Goal: Information Seeking & Learning: Learn about a topic

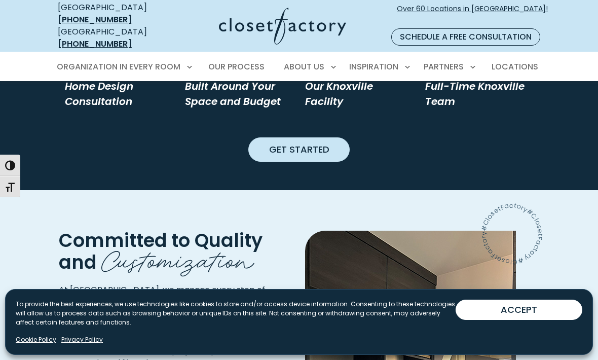
scroll to position [994, 0]
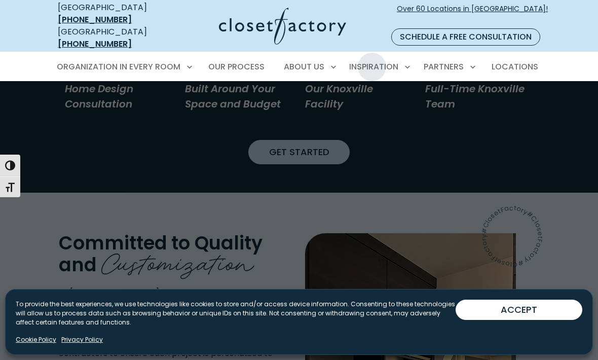
click at [372, 97] on span "Inspiration Gallery" at bounding box center [356, 102] width 76 height 10
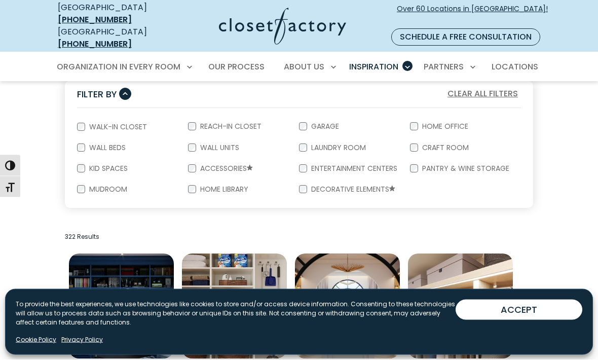
scroll to position [193, 0]
click at [350, 165] on label "Entertainment Centers" at bounding box center [353, 168] width 92 height 7
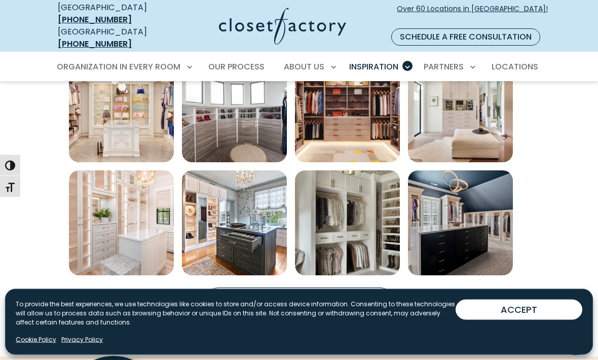
scroll to position [612, 0]
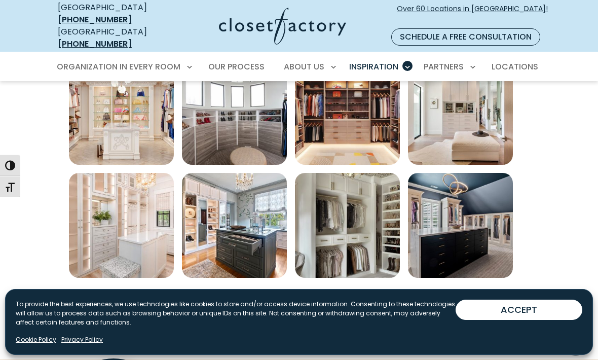
click at [374, 235] on img "Open inspiration gallery to preview enlarged image" at bounding box center [347, 225] width 105 height 105
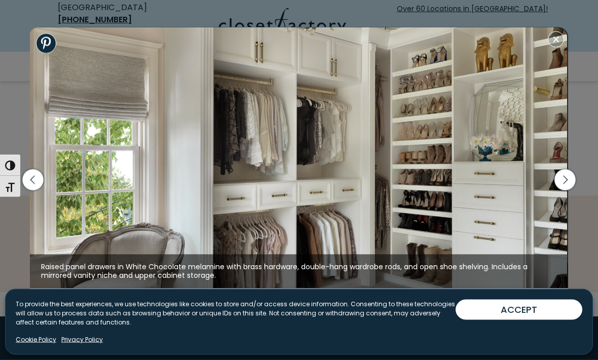
scroll to position [776, 0]
click at [566, 191] on icon "button" at bounding box center [565, 179] width 21 height 21
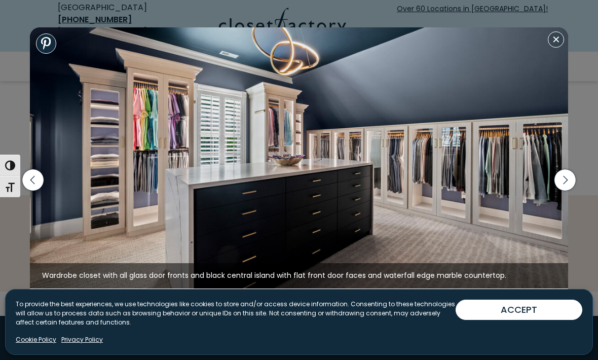
click at [557, 191] on icon "button" at bounding box center [565, 179] width 21 height 21
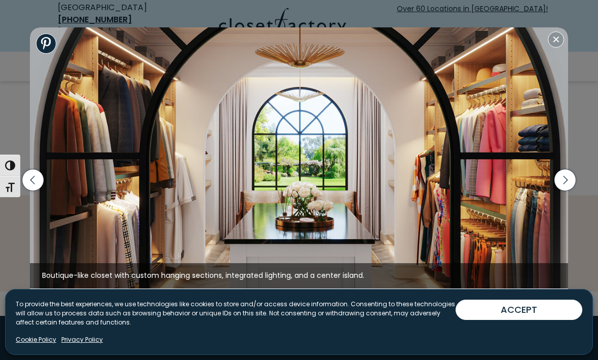
click at [566, 191] on icon "button" at bounding box center [565, 179] width 21 height 21
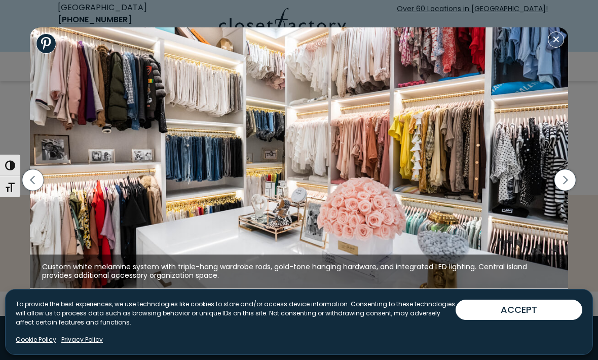
click at [566, 185] on icon "button" at bounding box center [565, 180] width 5 height 9
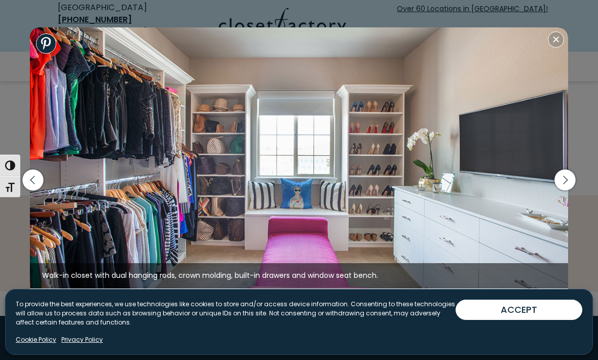
click at [567, 185] on icon "button" at bounding box center [565, 180] width 5 height 9
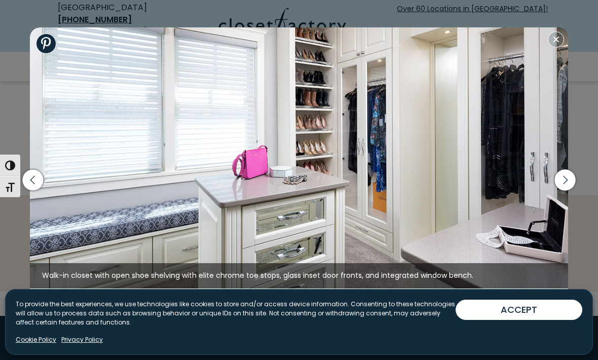
click at [564, 190] on icon "button" at bounding box center [565, 179] width 21 height 21
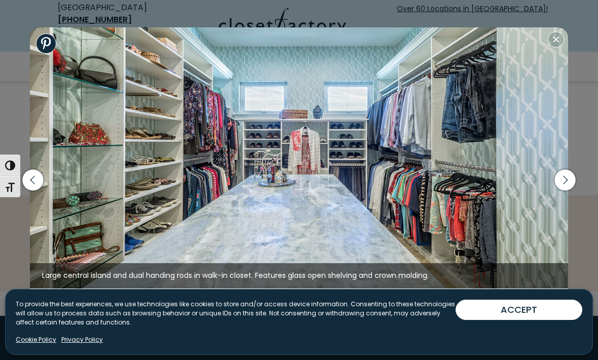
click at [566, 191] on icon "button" at bounding box center [565, 179] width 21 height 21
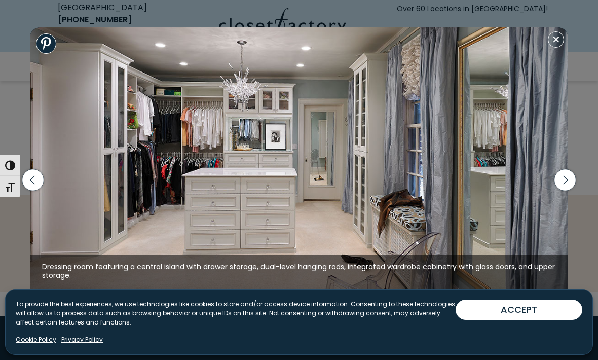
click at [569, 191] on icon "button" at bounding box center [565, 179] width 21 height 21
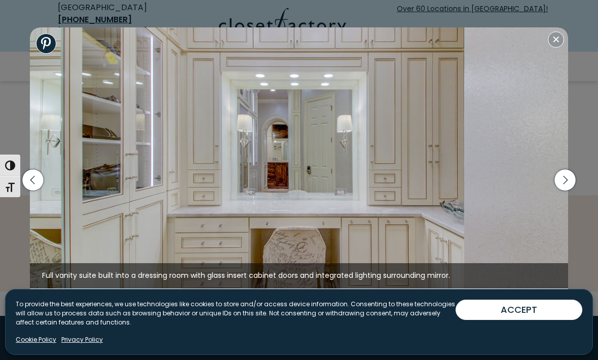
click at [566, 191] on icon "button" at bounding box center [565, 179] width 21 height 21
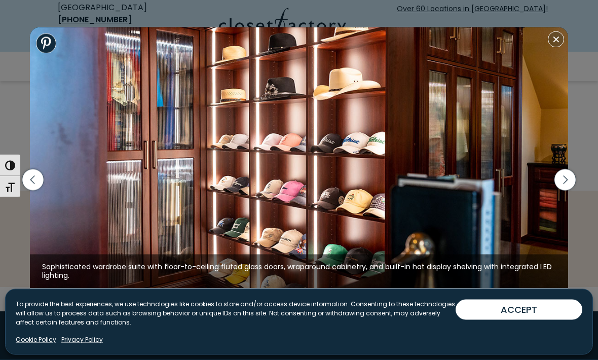
scroll to position [781, 0]
click at [563, 191] on icon "button" at bounding box center [565, 179] width 21 height 21
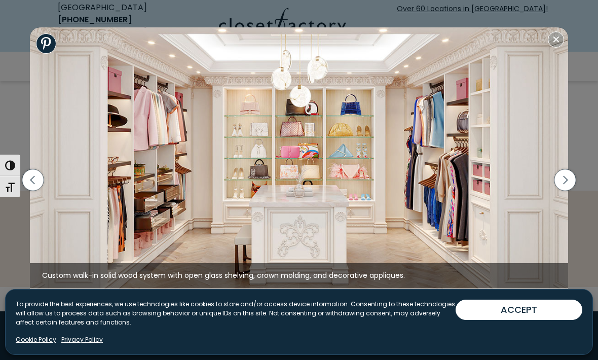
click at [565, 191] on icon "button" at bounding box center [565, 179] width 21 height 21
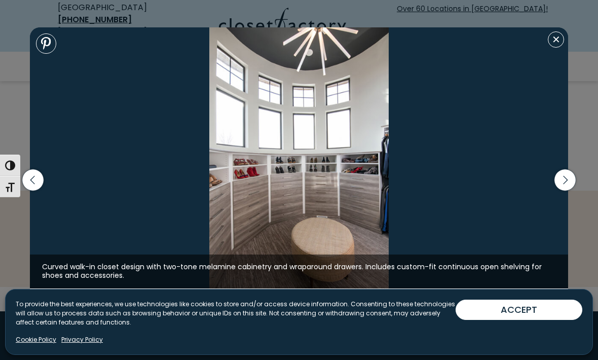
click at [566, 185] on icon "button" at bounding box center [565, 180] width 5 height 9
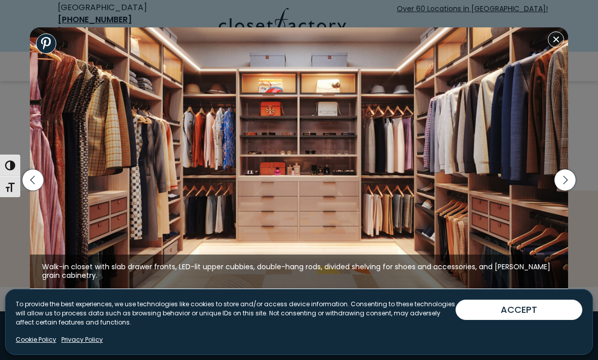
click at [571, 191] on icon "button" at bounding box center [565, 179] width 21 height 21
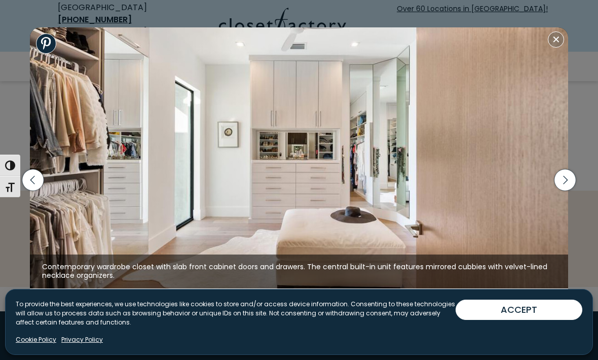
click at [565, 191] on icon "button" at bounding box center [565, 179] width 21 height 21
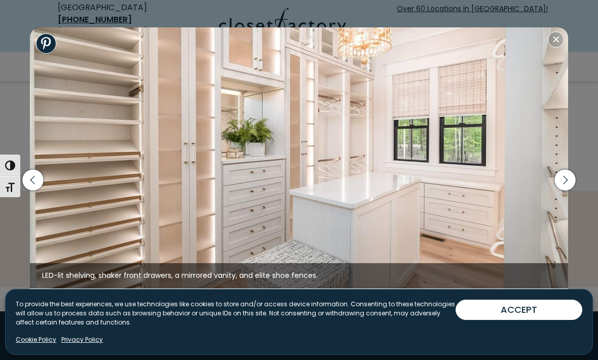
click at [568, 191] on icon "button" at bounding box center [565, 179] width 21 height 21
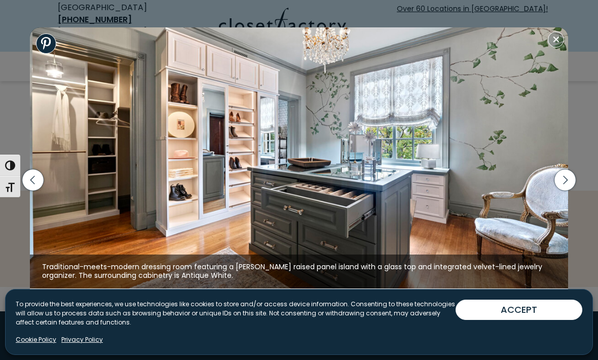
click at [567, 191] on icon "button" at bounding box center [565, 179] width 21 height 21
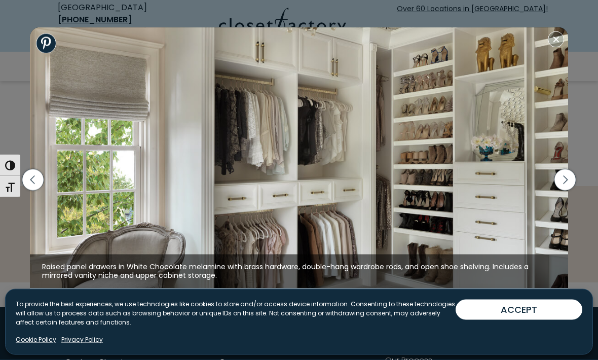
scroll to position [785, 0]
click at [565, 190] on icon "button" at bounding box center [565, 179] width 21 height 21
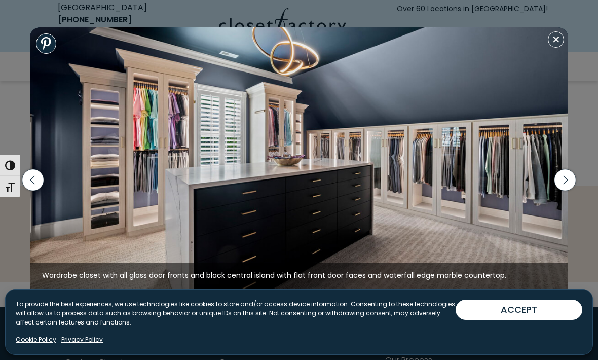
click at [570, 191] on icon "button" at bounding box center [565, 179] width 21 height 21
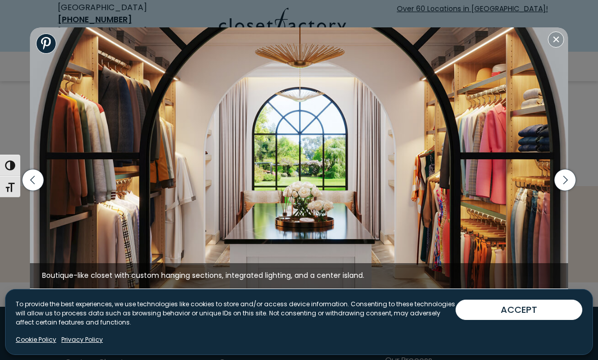
click at [567, 191] on icon "button" at bounding box center [565, 179] width 21 height 21
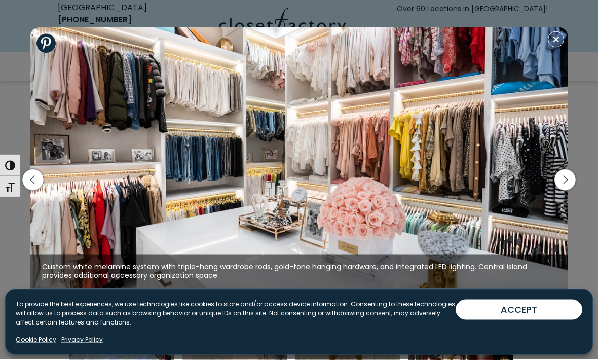
scroll to position [283, 0]
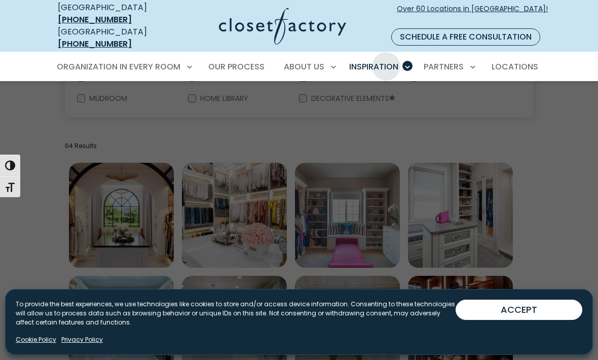
click at [362, 135] on span "Color & Finishes" at bounding box center [350, 140] width 64 height 10
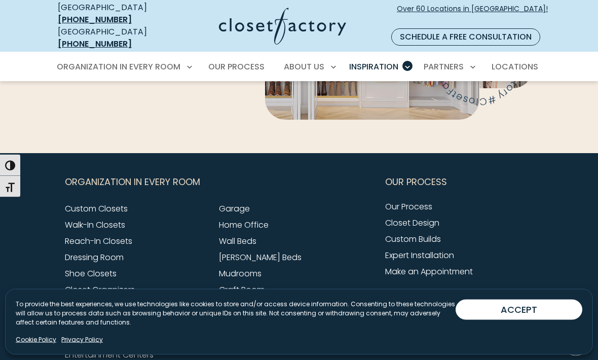
scroll to position [2626, 0]
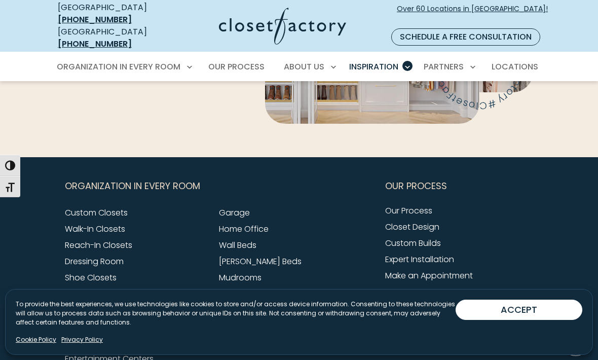
click at [106, 207] on link "Custom Closets" at bounding box center [96, 213] width 63 height 12
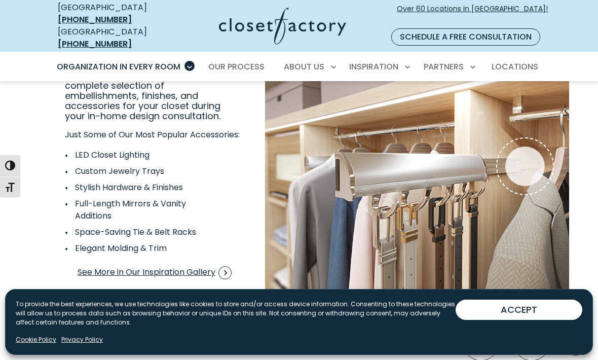
scroll to position [1770, 0]
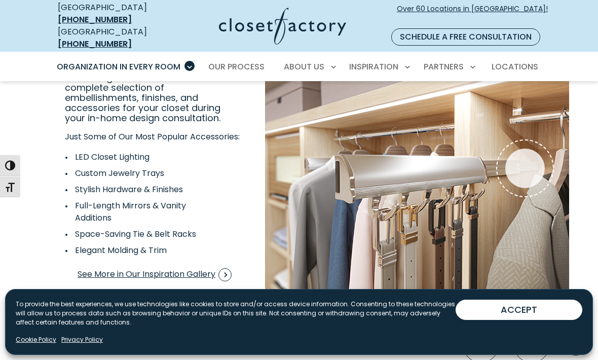
click at [530, 154] on div "Pull-out Belt Rack" at bounding box center [525, 169] width 40 height 40
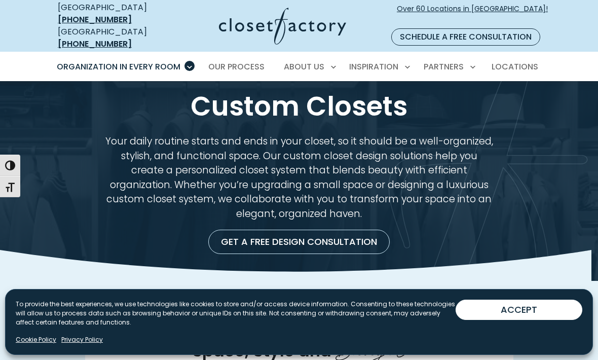
scroll to position [0, 0]
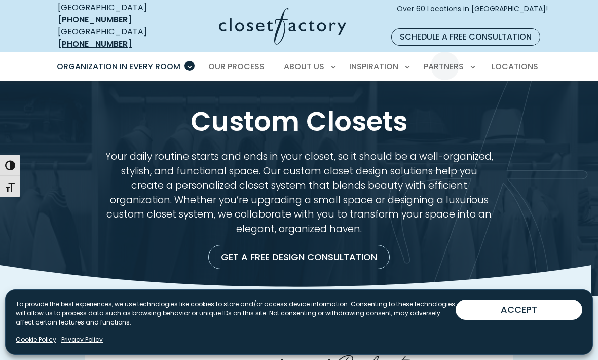
click at [557, 118] on div at bounding box center [299, 261] width 598 height 360
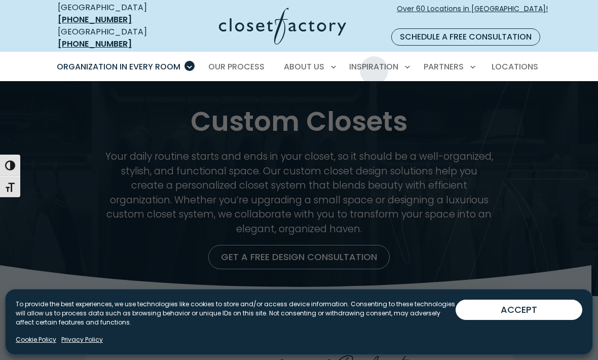
click at [483, 112] on div at bounding box center [299, 261] width 598 height 360
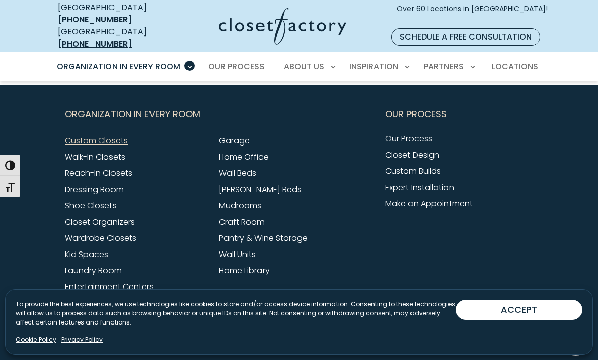
scroll to position [3196, 0]
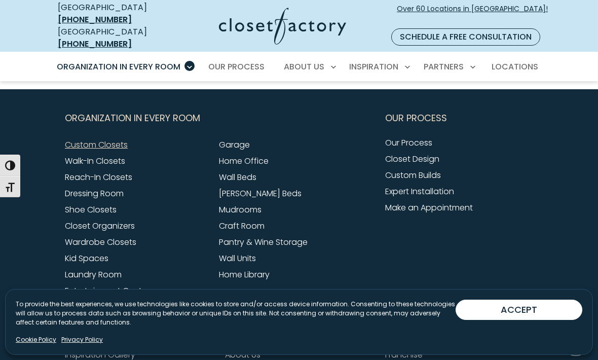
click at [245, 204] on link "Mudrooms" at bounding box center [240, 210] width 43 height 12
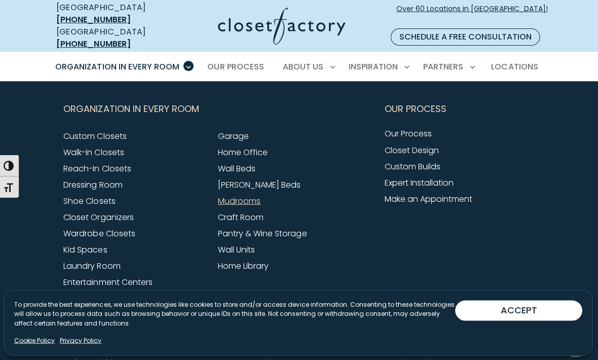
scroll to position [3340, 0]
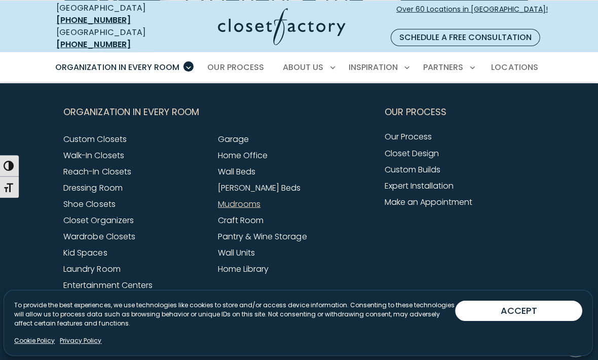
click at [117, 213] on link "Closet Organizers" at bounding box center [100, 219] width 70 height 12
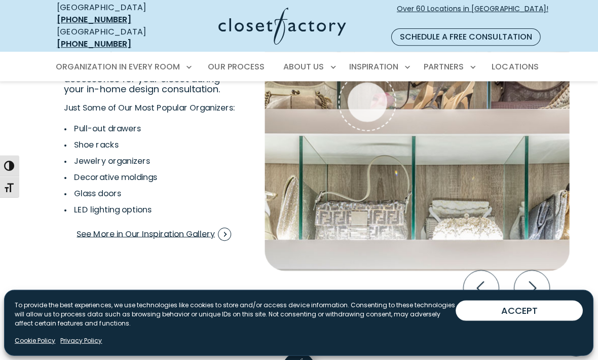
scroll to position [1975, 0]
click at [534, 271] on icon "Next slide" at bounding box center [531, 287] width 35 height 35
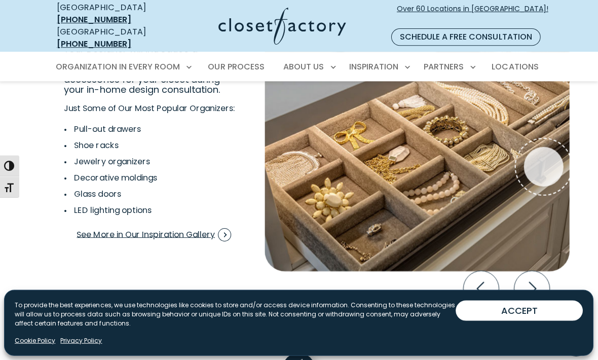
click at [532, 280] on icon "Next slide" at bounding box center [531, 287] width 35 height 35
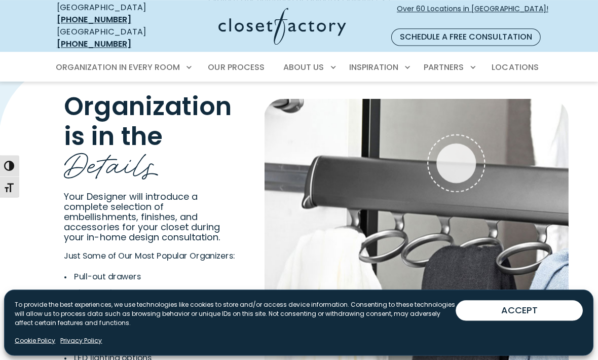
scroll to position [1832, 0]
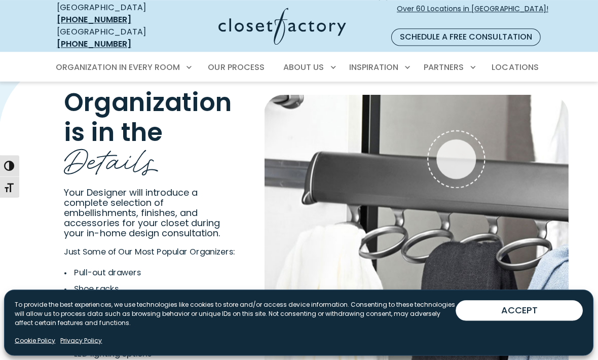
click at [461, 139] on div "Pull-out scarf rack" at bounding box center [456, 159] width 40 height 40
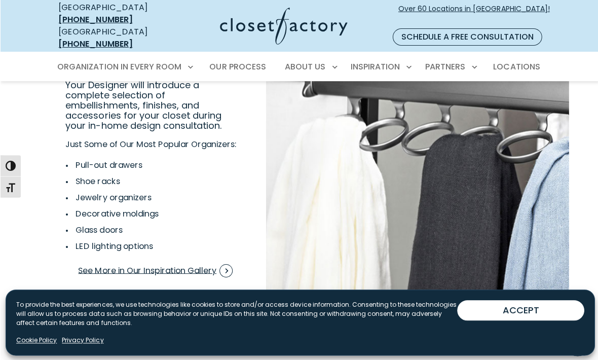
scroll to position [1936, 0]
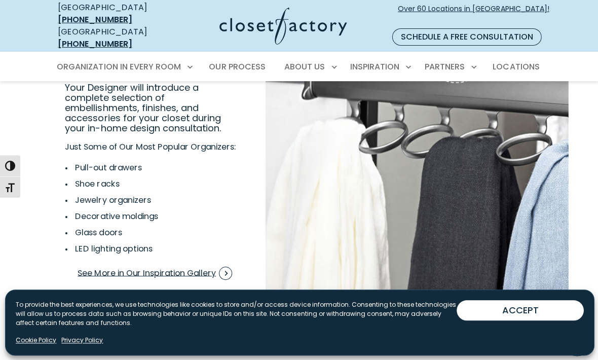
click at [535, 313] on icon "Next slide" at bounding box center [531, 326] width 35 height 35
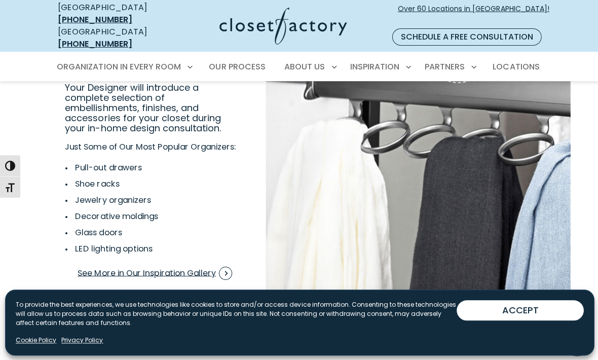
click at [535, 319] on icon "Next slide" at bounding box center [531, 326] width 35 height 35
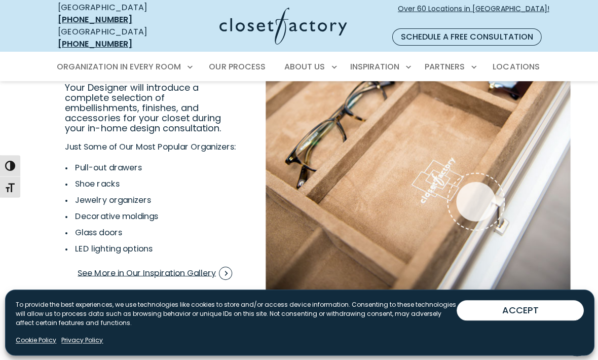
click at [533, 318] on icon "Next slide" at bounding box center [531, 326] width 35 height 35
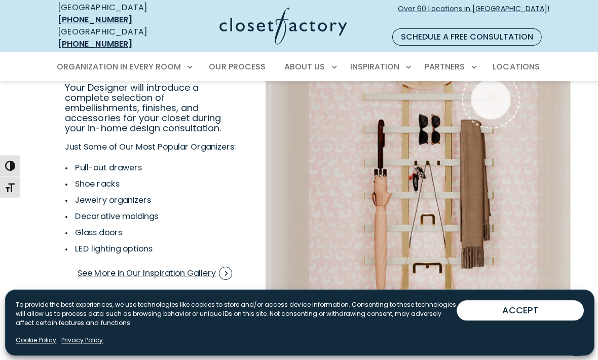
click at [539, 316] on icon "Next slide" at bounding box center [531, 326] width 35 height 35
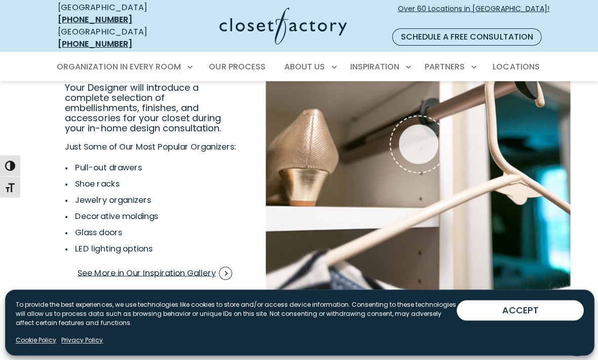
click at [425, 140] on span "Interactive Gallery" at bounding box center [417, 144] width 47 height 47
click at [536, 315] on icon "Next slide" at bounding box center [531, 326] width 35 height 35
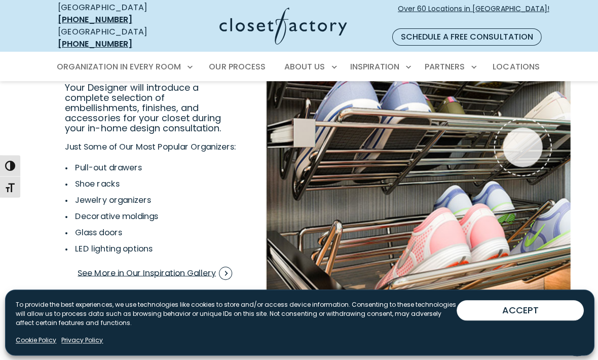
click at [528, 135] on div "sliding metal shoe rack" at bounding box center [522, 147] width 40 height 40
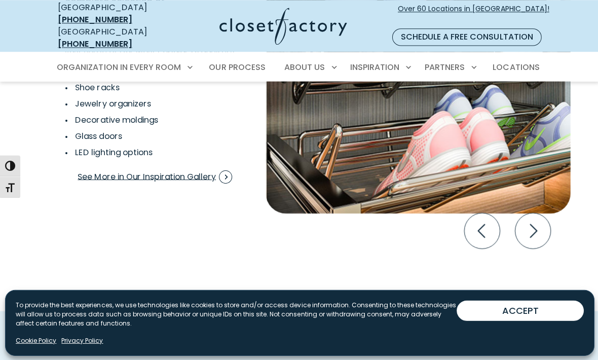
scroll to position [2033, 0]
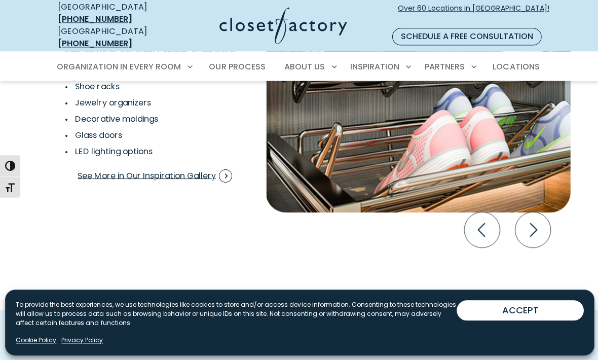
click at [533, 219] on icon "Next slide" at bounding box center [531, 229] width 35 height 35
click at [539, 224] on icon "Next slide" at bounding box center [531, 229] width 35 height 35
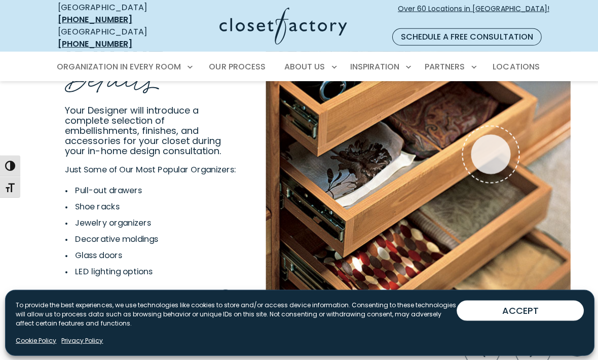
scroll to position [1912, 0]
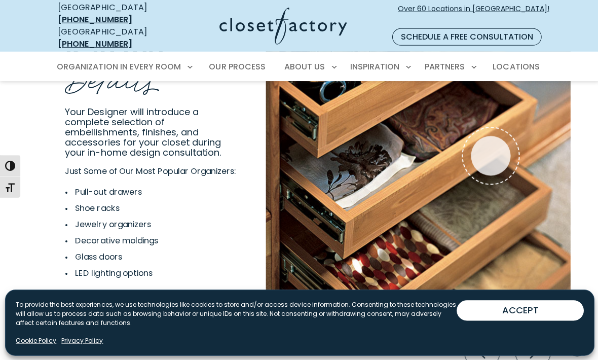
click at [497, 144] on div "Lucite dividers" at bounding box center [490, 156] width 40 height 40
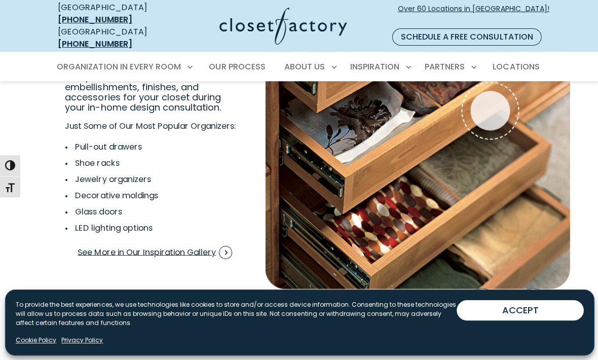
scroll to position [1958, 0]
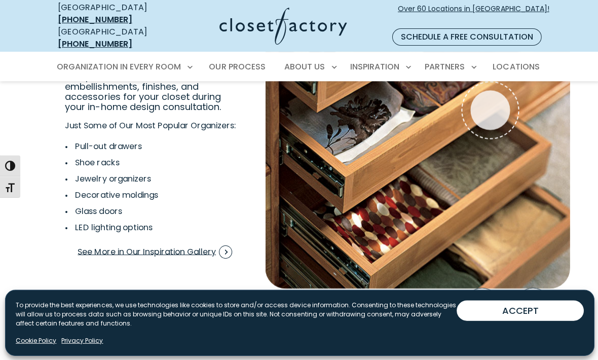
click at [539, 307] on icon "Next slide" at bounding box center [531, 304] width 35 height 35
click at [538, 294] on icon "Next slide" at bounding box center [531, 304] width 35 height 35
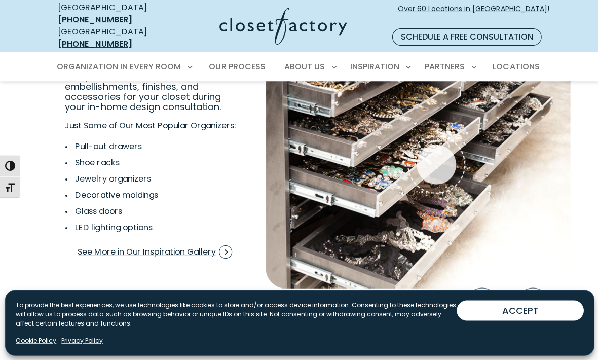
click at [539, 296] on icon "Next slide" at bounding box center [531, 304] width 35 height 35
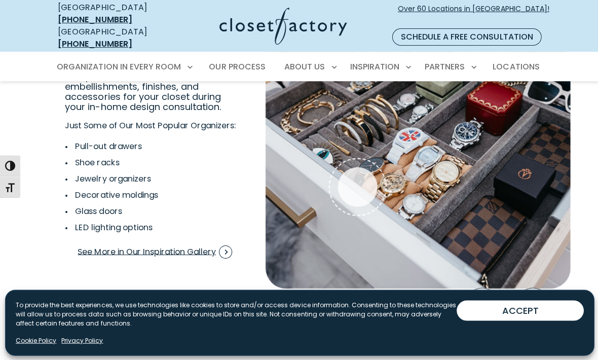
click at [537, 297] on icon "Next slide" at bounding box center [531, 304] width 35 height 35
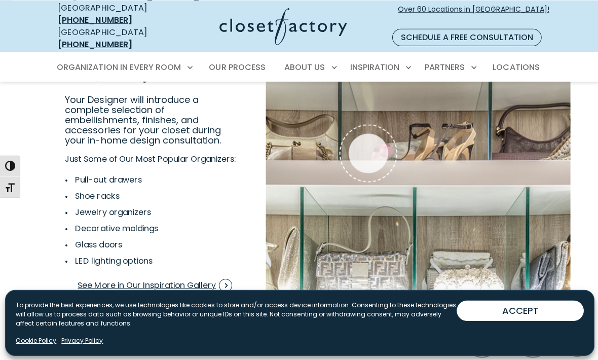
scroll to position [1925, 0]
click at [386, 142] on span "Interactive Gallery" at bounding box center [367, 152] width 47 height 47
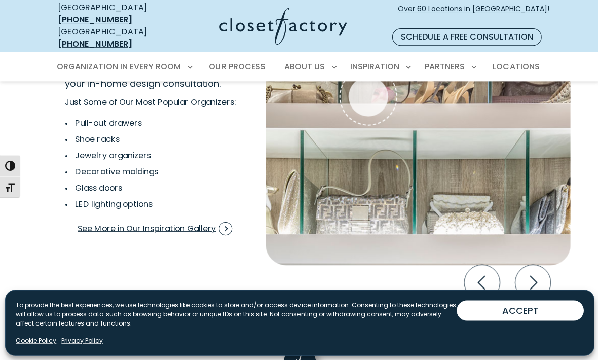
scroll to position [1982, 0]
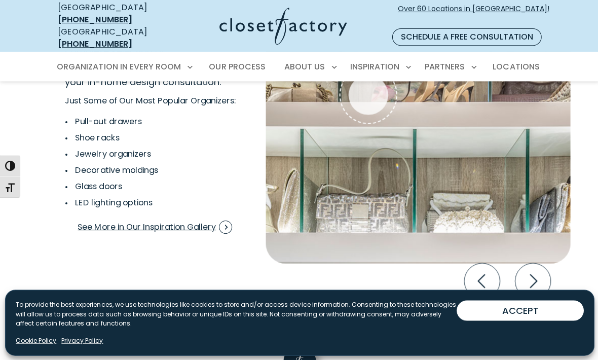
click at [535, 271] on icon "Next slide" at bounding box center [531, 280] width 35 height 35
click at [534, 273] on icon "Next slide" at bounding box center [531, 280] width 35 height 35
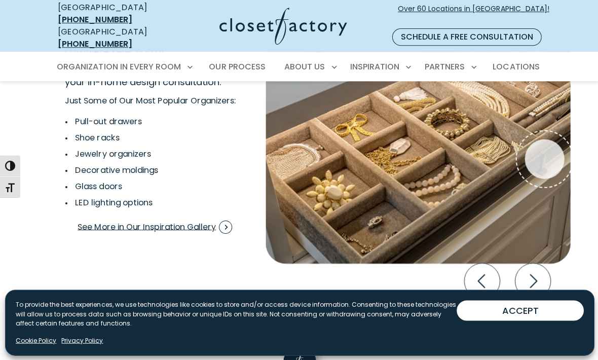
click at [537, 268] on icon "Next slide" at bounding box center [531, 280] width 35 height 35
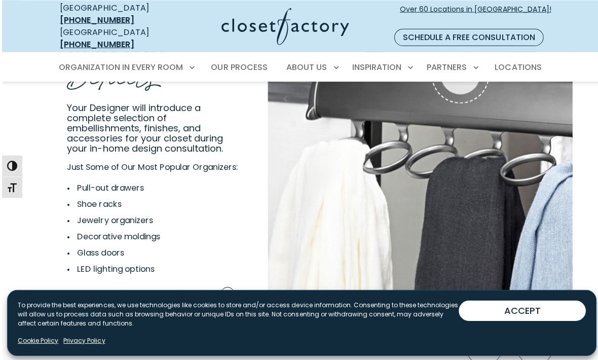
scroll to position [1918, 0]
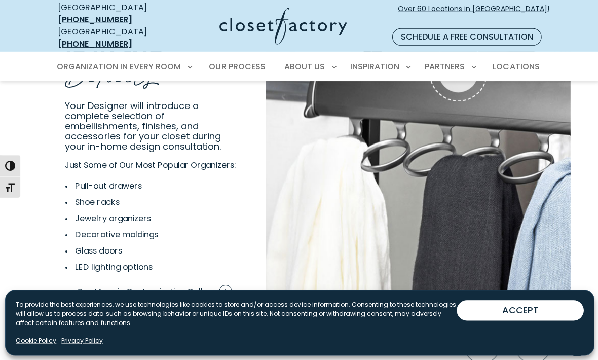
click at [167, 283] on link "See More in Our Inspiration Gallery" at bounding box center [154, 291] width 155 height 20
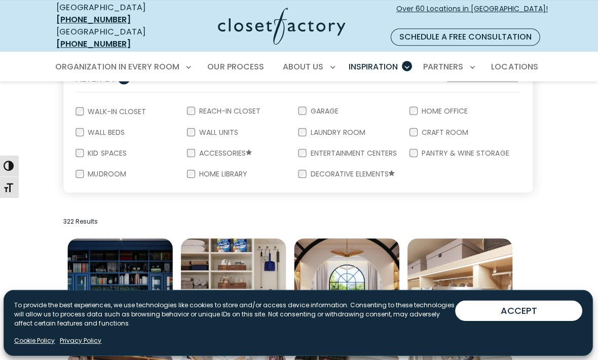
scroll to position [208, 0]
click at [196, 149] on label "Accessories" at bounding box center [225, 153] width 59 height 8
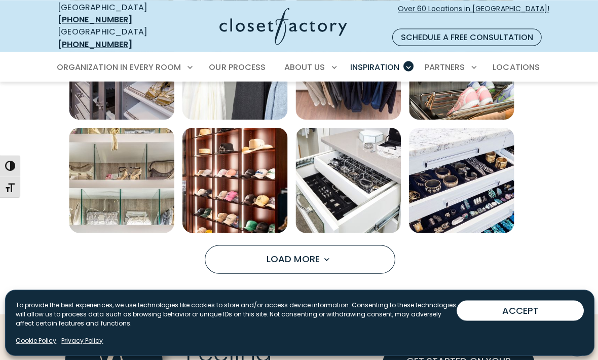
scroll to position [657, 0]
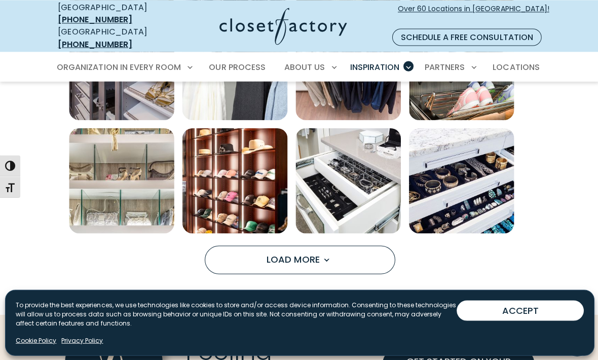
click at [321, 252] on span "Load more inspiration gallery images" at bounding box center [325, 258] width 13 height 13
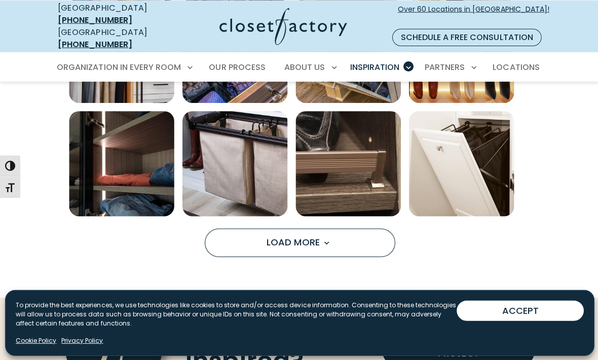
scroll to position [1127, 0]
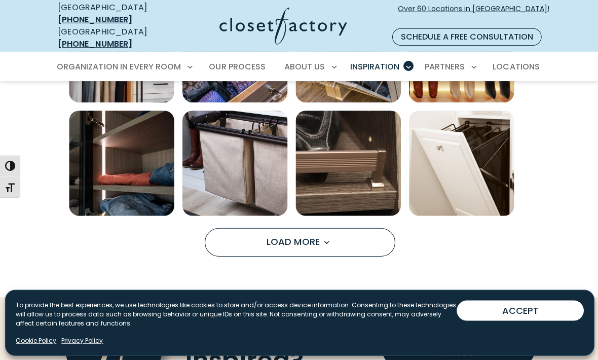
click at [324, 235] on span "Load more inspiration gallery images" at bounding box center [325, 241] width 13 height 13
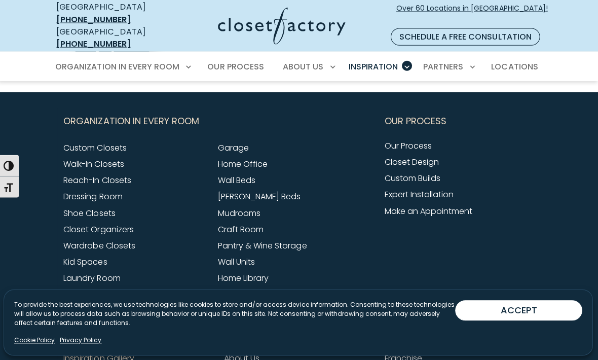
scroll to position [1678, 0]
click at [254, 191] on link "[PERSON_NAME] Beds" at bounding box center [260, 197] width 83 height 12
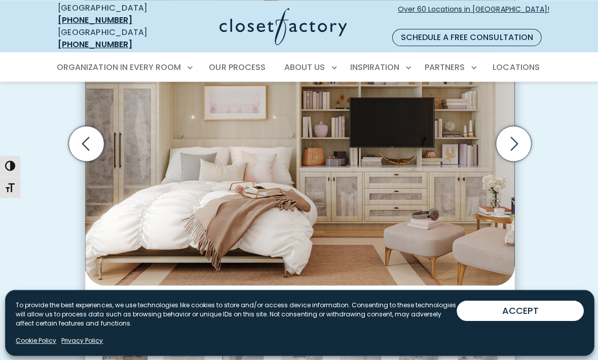
scroll to position [372, 0]
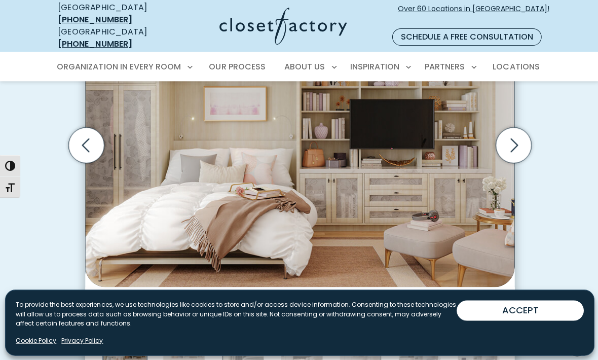
click at [505, 135] on icon "Next slide" at bounding box center [511, 144] width 35 height 35
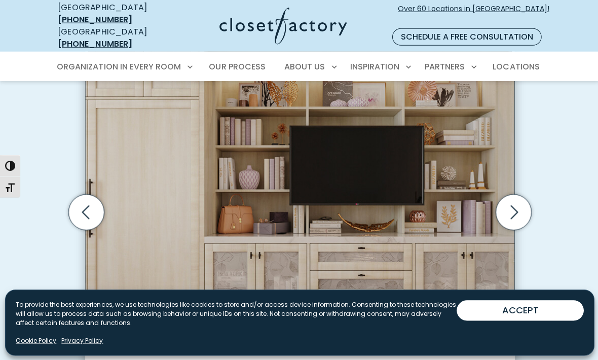
scroll to position [306, 0]
click at [520, 197] on icon "Next slide" at bounding box center [511, 211] width 35 height 35
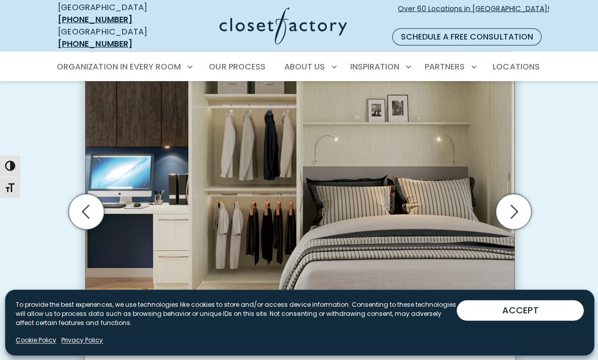
click at [515, 205] on icon "Next slide" at bounding box center [511, 211] width 35 height 35
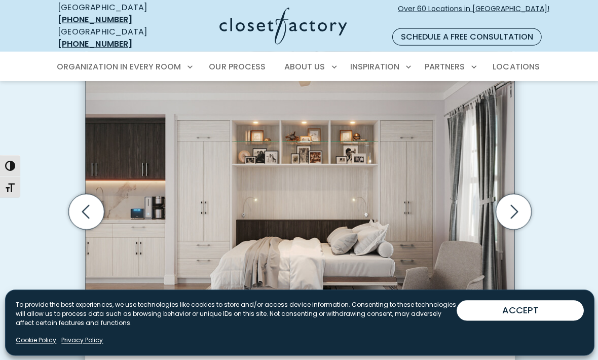
click at [518, 203] on icon "Next slide" at bounding box center [511, 211] width 35 height 35
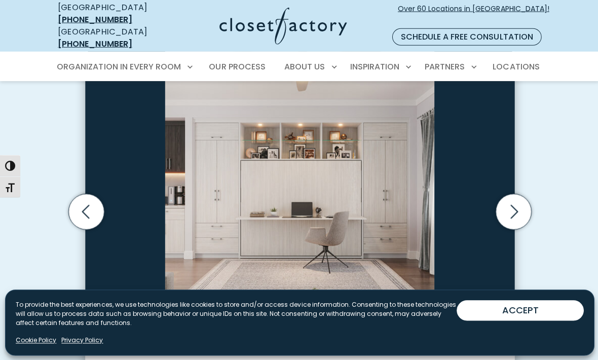
click at [518, 208] on icon "Next slide" at bounding box center [511, 211] width 35 height 35
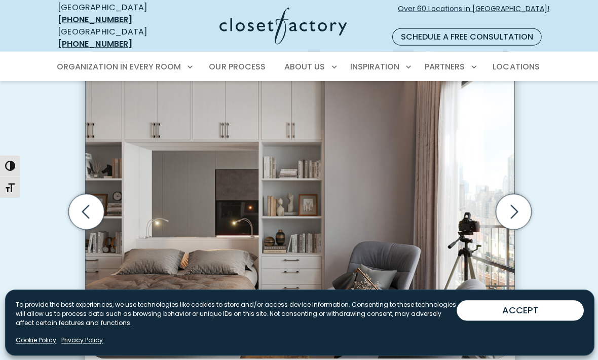
click at [515, 208] on icon "Next slide" at bounding box center [511, 211] width 35 height 35
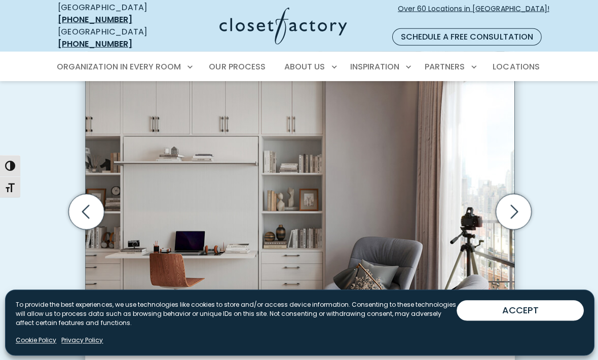
click at [513, 199] on icon "Next slide" at bounding box center [511, 211] width 35 height 35
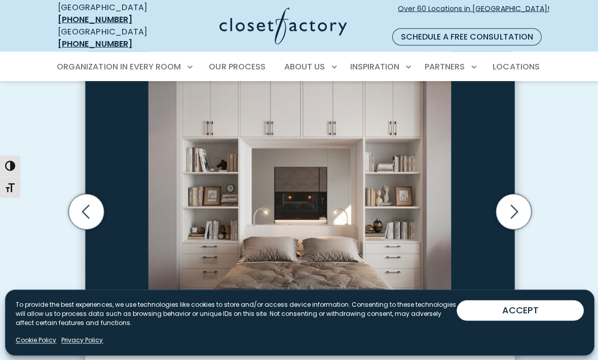
click at [515, 204] on icon "Next slide" at bounding box center [511, 211] width 35 height 35
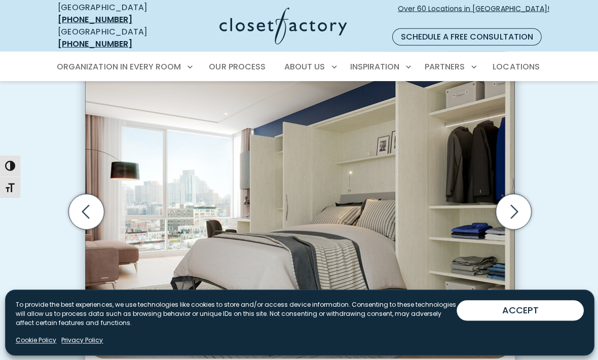
click at [239, 62] on link "Our Process" at bounding box center [236, 67] width 77 height 28
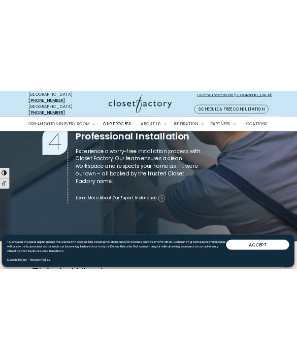
scroll to position [901, 0]
